Goal: Task Accomplishment & Management: Use online tool/utility

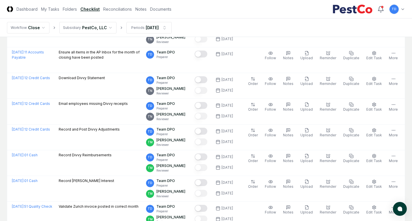
scroll to position [376, 0]
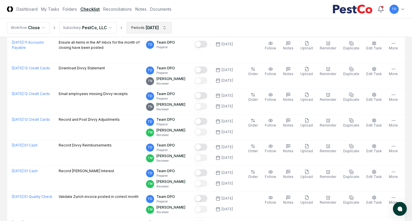
click at [150, 26] on html "CloseCore Dashboard My Tasks Folders Checklist Reconciliations Notes Documents …" at bounding box center [206, 32] width 412 height 816
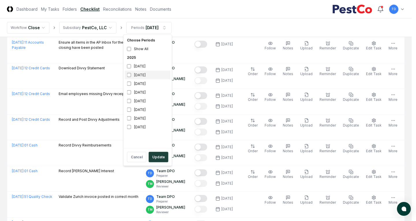
click at [134, 75] on div "[DATE]" at bounding box center [148, 75] width 46 height 9
click at [136, 67] on div "[DATE]" at bounding box center [148, 66] width 46 height 9
click at [163, 158] on button "Update" at bounding box center [159, 157] width 20 height 10
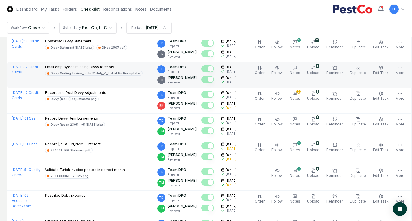
scroll to position [405, 0]
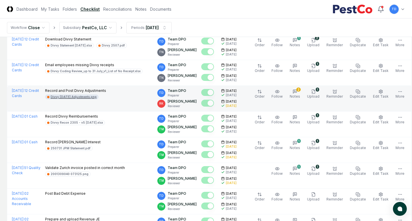
click at [82, 95] on div "Divvy [DATE] Adjustments.png" at bounding box center [74, 97] width 46 height 4
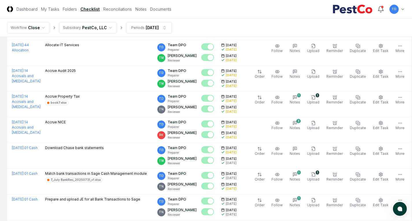
scroll to position [0, 0]
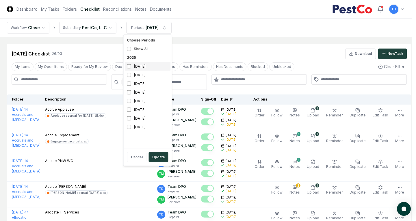
click at [141, 69] on div "[DATE]" at bounding box center [148, 66] width 46 height 9
click at [132, 74] on div "[DATE]" at bounding box center [148, 75] width 46 height 9
click at [158, 154] on button "Update" at bounding box center [159, 157] width 20 height 10
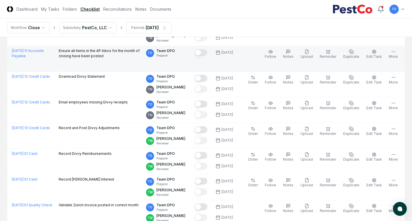
scroll to position [377, 0]
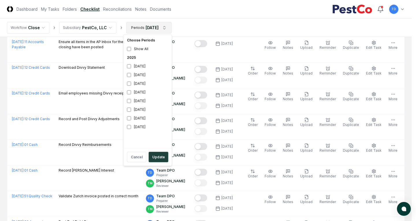
click at [145, 29] on html "CloseCore Dashboard My Tasks Folders Checklist Reconciliations Notes Documents …" at bounding box center [208, 31] width 416 height 816
click at [146, 75] on div "[DATE]" at bounding box center [148, 75] width 46 height 9
click at [158, 158] on button "Update" at bounding box center [159, 157] width 20 height 10
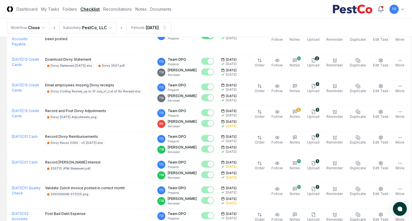
scroll to position [385, 0]
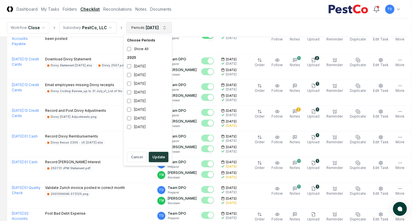
click at [147, 27] on html "CloseCore Dashboard My Tasks Folders Checklist Reconciliations Notes Documents …" at bounding box center [206, 71] width 412 height 912
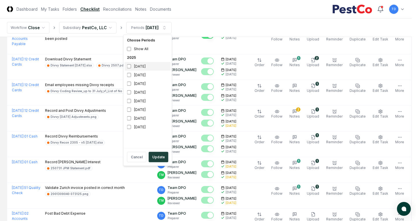
click at [147, 66] on div "[DATE]" at bounding box center [148, 66] width 46 height 9
click at [157, 158] on button "Update" at bounding box center [159, 157] width 20 height 10
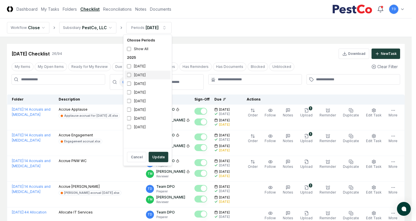
click at [142, 72] on div "[DATE]" at bounding box center [148, 75] width 46 height 9
click at [138, 68] on div "[DATE]" at bounding box center [148, 66] width 46 height 9
click at [156, 154] on button "Update" at bounding box center [159, 157] width 20 height 10
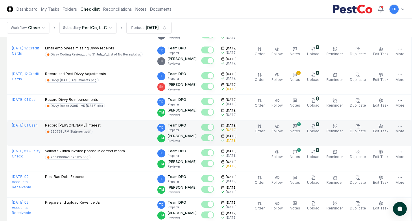
scroll to position [431, 0]
